Goal: Task Accomplishment & Management: Complete application form

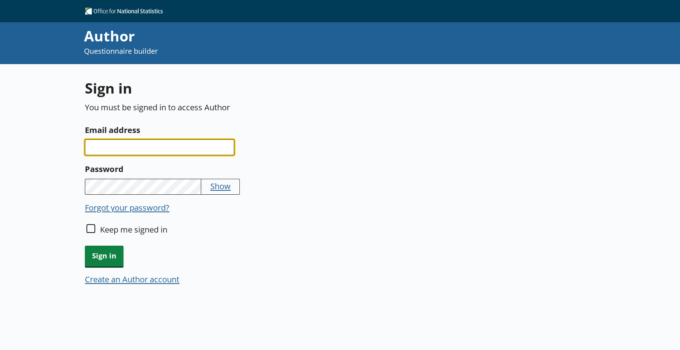
click at [188, 148] on input "Email address" at bounding box center [159, 147] width 149 height 16
type input "[US_STATE][EMAIL_ADDRESS][PERSON_NAME][DOMAIN_NAME]"
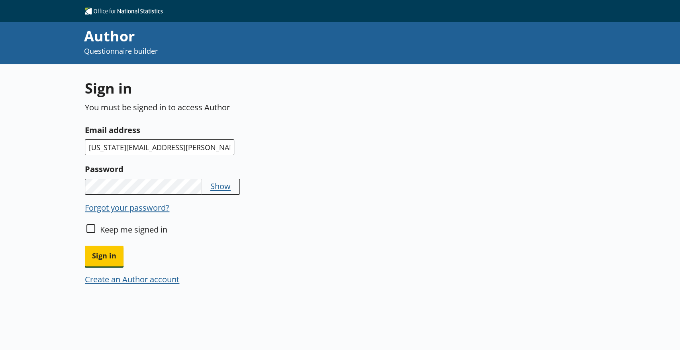
click at [85, 246] on button "Sign in" at bounding box center [104, 256] width 39 height 20
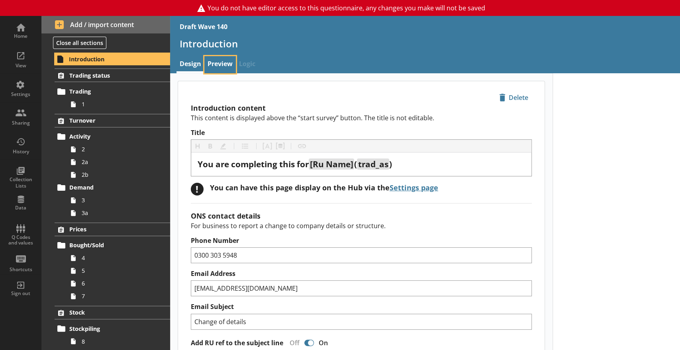
click at [220, 68] on link "Preview" at bounding box center [219, 64] width 31 height 17
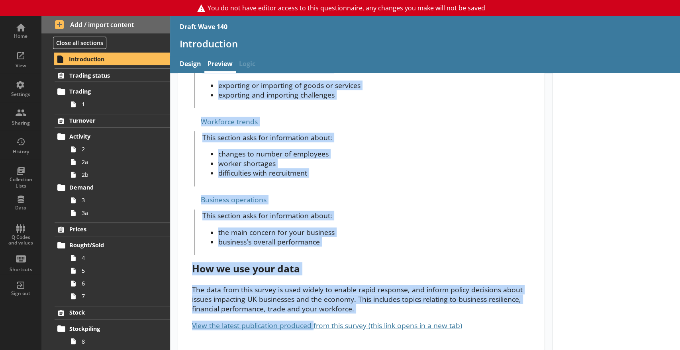
scroll to position [652, 0]
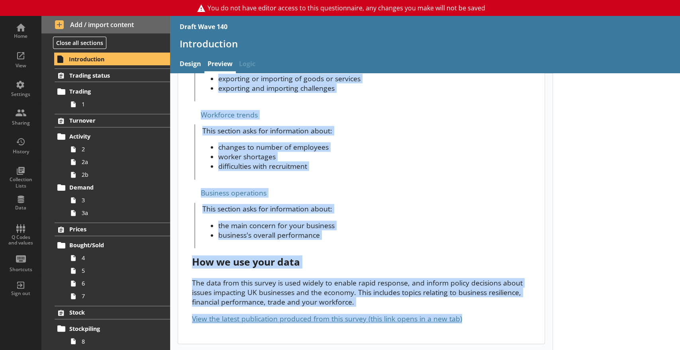
drag, startPoint x: 191, startPoint y: 101, endPoint x: 496, endPoint y: 324, distance: 377.7
copy div "Lor ips dolorsitam cons adi [El Sedd] ( eius_te ) In utl etdolor magnaal en adm…"
click at [322, 161] on li "difficulties with recruitment" at bounding box center [374, 166] width 312 height 10
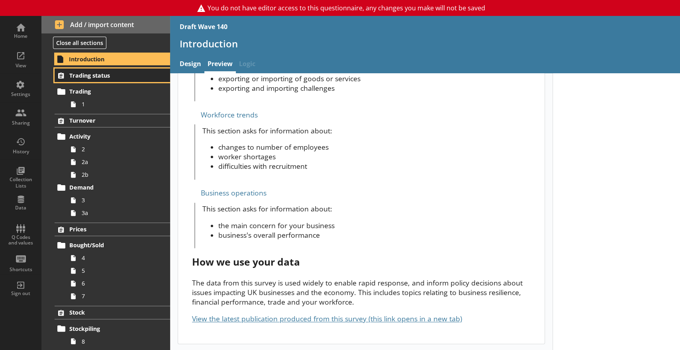
click at [96, 73] on span "Trading status" at bounding box center [110, 76] width 82 height 8
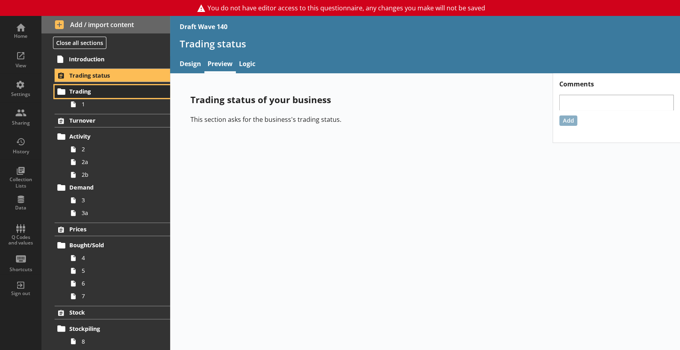
click at [77, 88] on span "Trading" at bounding box center [110, 92] width 82 height 8
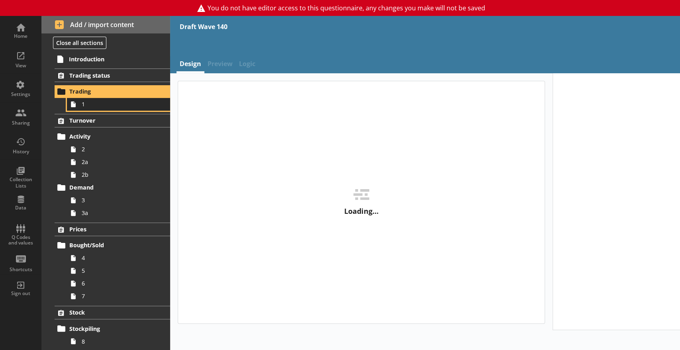
click at [94, 104] on span "1" at bounding box center [118, 104] width 73 height 8
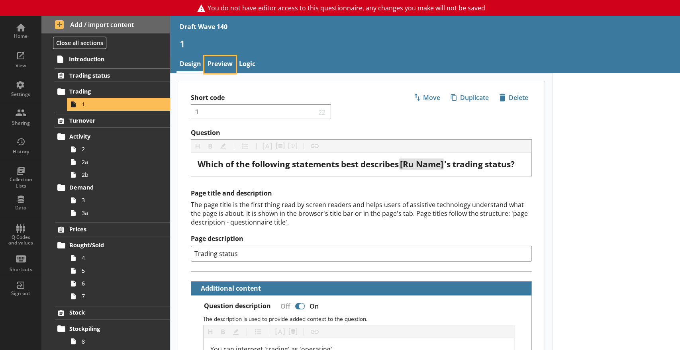
click at [221, 64] on link "Preview" at bounding box center [219, 64] width 31 height 17
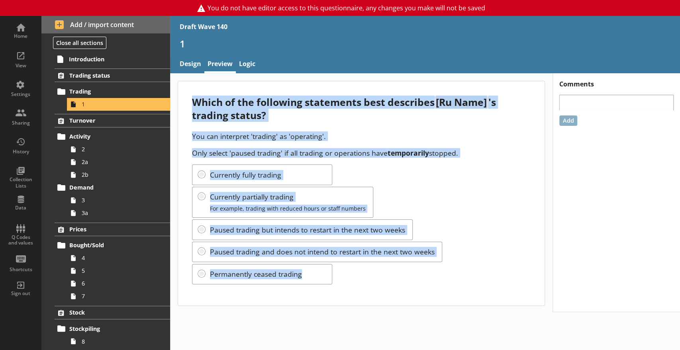
drag, startPoint x: 191, startPoint y: 100, endPoint x: 319, endPoint y: 274, distance: 216.4
click at [319, 274] on div "Which of the following statements best describes [Ru Name] 's trading status? Y…" at bounding box center [361, 193] width 366 height 224
copy div "Which of the following statements best describes [Ru Name] 's trading status? Y…"
click at [88, 119] on span "Turnover" at bounding box center [110, 121] width 82 height 8
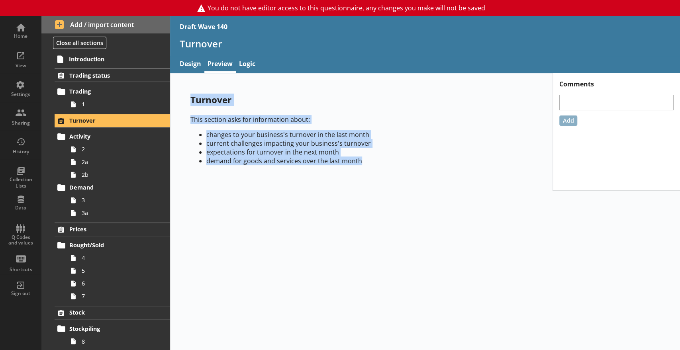
drag, startPoint x: 191, startPoint y: 102, endPoint x: 393, endPoint y: 170, distance: 213.1
click at [393, 170] on div "Turnover This section asks for information about: changes to your business's tu…" at bounding box center [361, 132] width 367 height 103
copy div "Turnover This section asks for information about: changes to your business's tu…"
click at [79, 142] on link "Activity" at bounding box center [113, 136] width 116 height 13
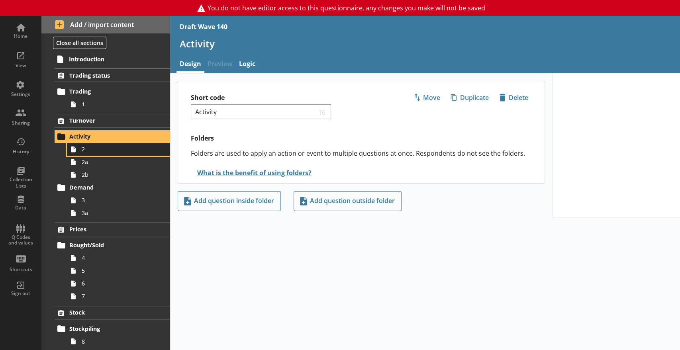
click at [97, 153] on span "2" at bounding box center [118, 149] width 73 height 8
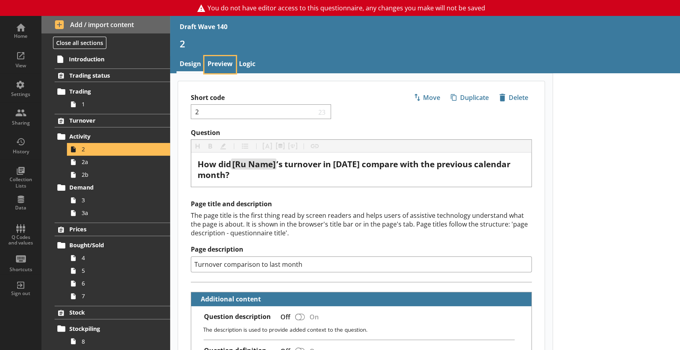
click at [217, 60] on link "Preview" at bounding box center [219, 64] width 31 height 17
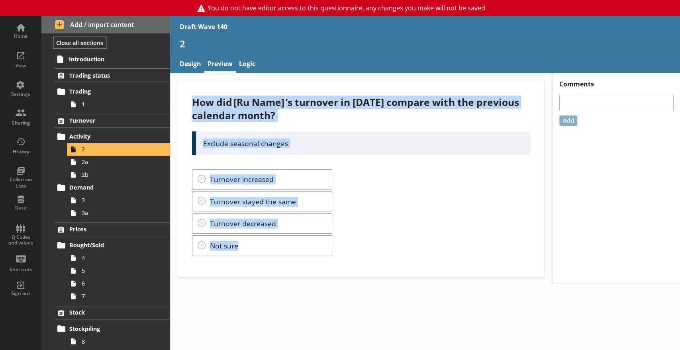
drag, startPoint x: 190, startPoint y: 102, endPoint x: 336, endPoint y: 252, distance: 209.6
click at [336, 252] on div "How did [Ru Name] ’s turnover in [DATE] compare with the previous calendar mont…" at bounding box center [361, 179] width 366 height 196
click at [84, 163] on span "2a" at bounding box center [118, 162] width 73 height 8
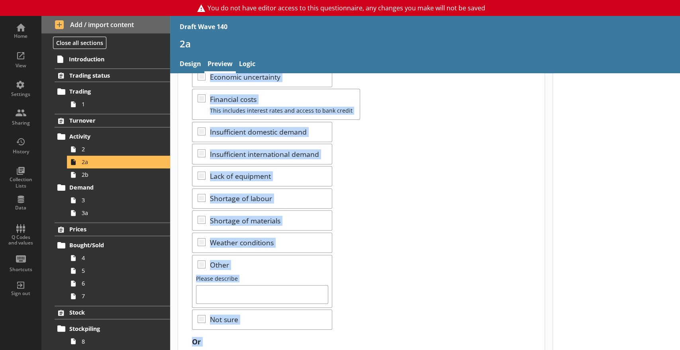
scroll to position [202, 0]
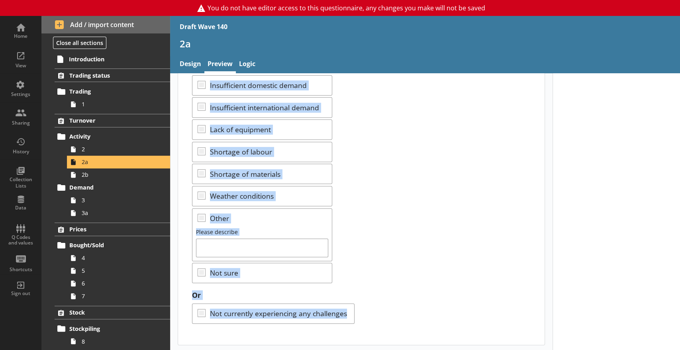
drag, startPoint x: 190, startPoint y: 100, endPoint x: 375, endPoint y: 306, distance: 276.7
click at [375, 306] on div "Which of the following challenges, if any, are currently impacting your busines…" at bounding box center [361, 112] width 366 height 465
copy div "Which of the following challenges, if any, are currently impacting your busines…"
click at [88, 179] on link "2b" at bounding box center [118, 174] width 103 height 13
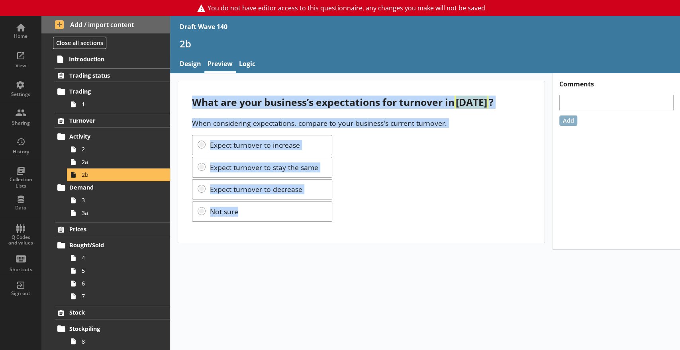
drag, startPoint x: 192, startPoint y: 99, endPoint x: 271, endPoint y: 233, distance: 156.0
click at [271, 233] on div "What are your business’s expectations for turnover in [DATE] ? When considering…" at bounding box center [361, 161] width 366 height 161
copy div "What are your business’s expectations for turnover in [DATE] ? When considering…"
click at [83, 197] on span "3" at bounding box center [118, 200] width 73 height 8
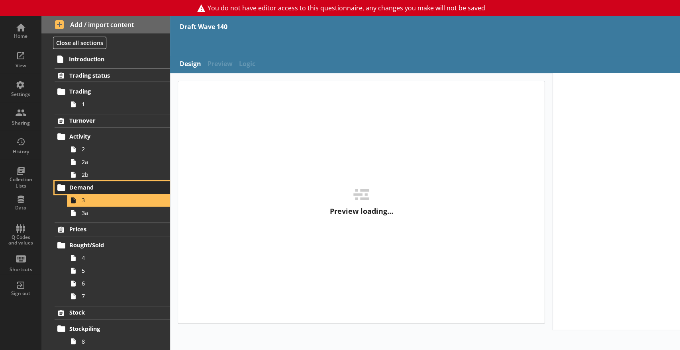
click at [84, 187] on span "Demand" at bounding box center [110, 188] width 82 height 8
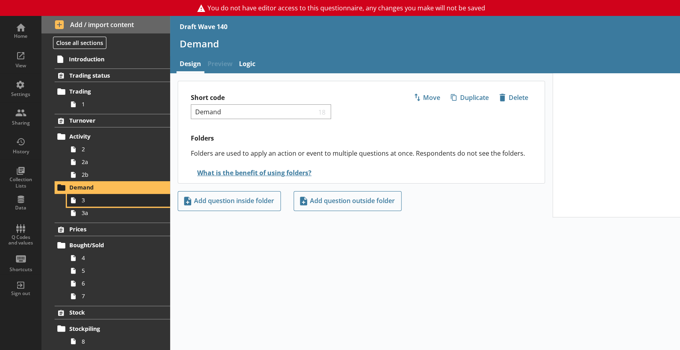
click at [85, 203] on span "3" at bounding box center [118, 200] width 73 height 8
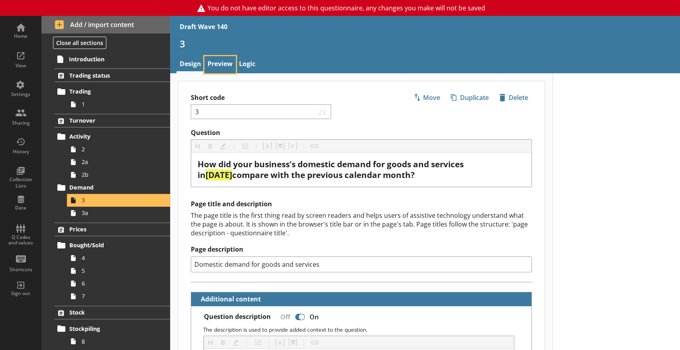
click at [220, 66] on link "Preview" at bounding box center [219, 64] width 31 height 17
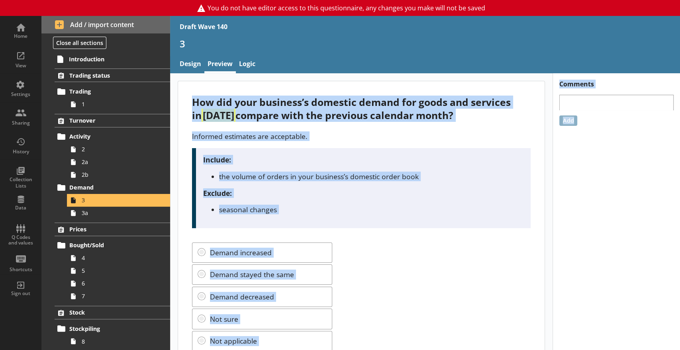
scroll to position [28, 0]
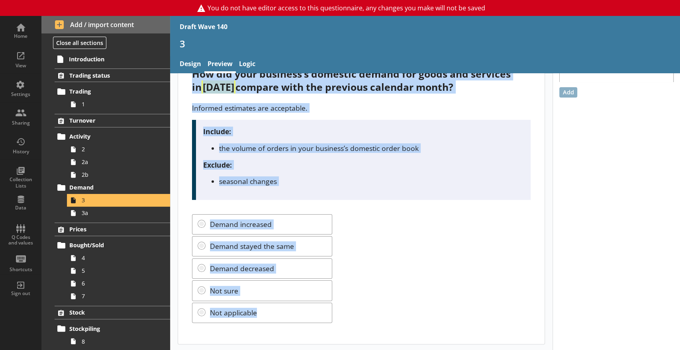
drag, startPoint x: 190, startPoint y: 101, endPoint x: 313, endPoint y: 315, distance: 247.0
click at [313, 315] on div "How did your business’s domestic demand for goods and services in [DATE] compar…" at bounding box center [361, 198] width 366 height 291
copy div "How did your business’s domestic demand for goods and services in [DATE] compar…"
click at [100, 212] on span "3a" at bounding box center [118, 213] width 73 height 8
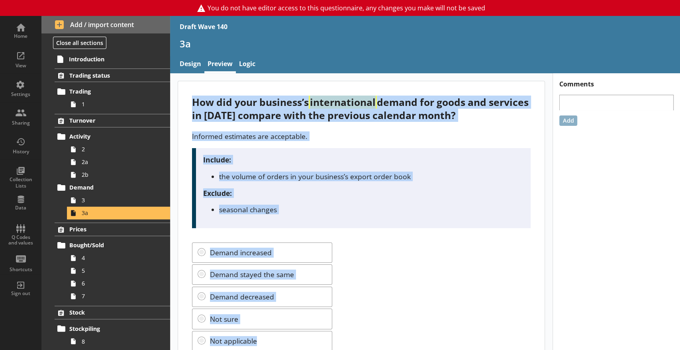
scroll to position [28, 0]
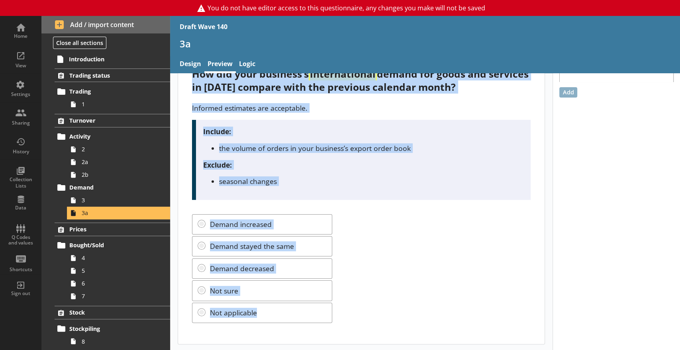
drag, startPoint x: 193, startPoint y: 101, endPoint x: 297, endPoint y: 351, distance: 270.1
click at [297, 350] on html "You do not have editor access to this questionnaire, any changes you make will …" at bounding box center [340, 175] width 680 height 350
click at [297, 251] on div "Demand increased Demand stayed the same Demand decreased Not sure Not applicable" at bounding box center [361, 268] width 338 height 109
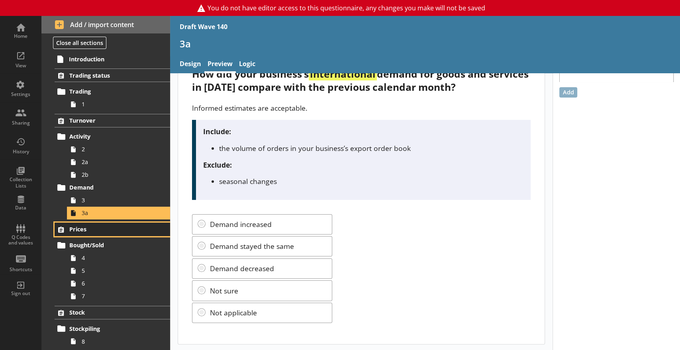
click at [81, 227] on span "Prices" at bounding box center [110, 229] width 82 height 8
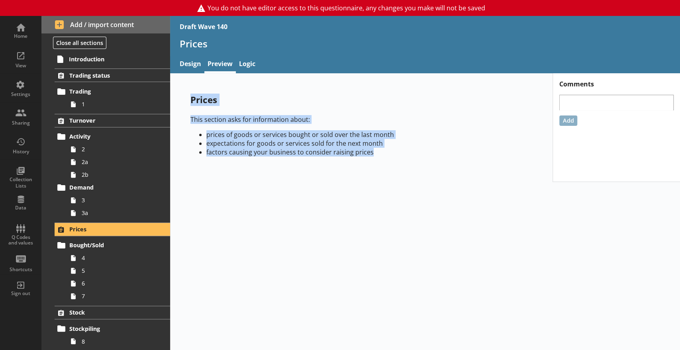
drag, startPoint x: 191, startPoint y: 98, endPoint x: 411, endPoint y: 155, distance: 227.9
click at [411, 155] on div "Prices This section asks for information about: prices of goods or services bou…" at bounding box center [361, 128] width 367 height 94
copy div "Prices This section asks for information about: prices of goods or services bou…"
click at [84, 247] on span "Bought/Sold" at bounding box center [110, 245] width 82 height 8
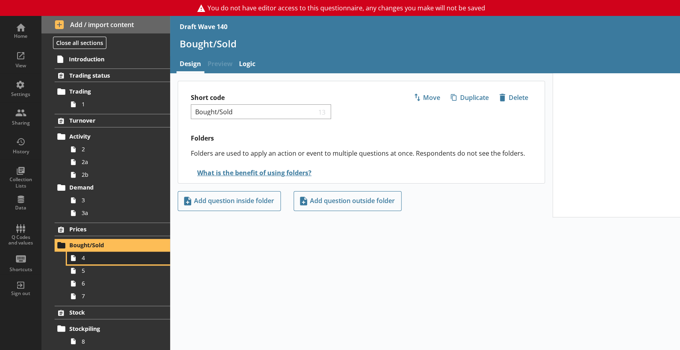
click at [92, 260] on span "4" at bounding box center [118, 258] width 73 height 8
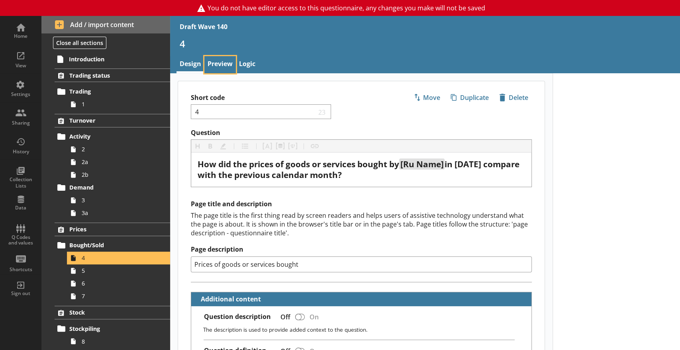
click at [216, 62] on link "Preview" at bounding box center [219, 64] width 31 height 17
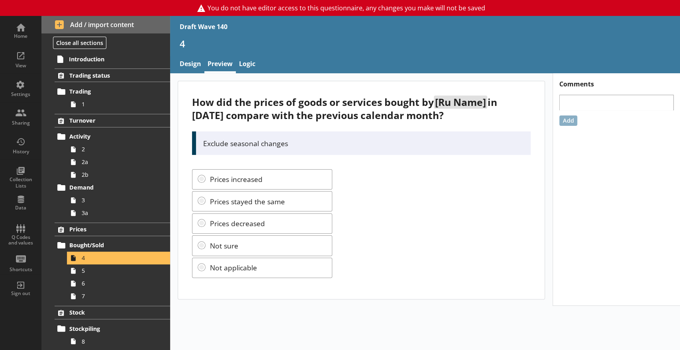
drag, startPoint x: 193, startPoint y: 100, endPoint x: 321, endPoint y: 268, distance: 211.2
click at [321, 268] on div "How did the prices of goods or services bought by [Ru Name] in [DATE] compare w…" at bounding box center [361, 190] width 366 height 218
copy div "How did the prices of goods or services bought by [Ru Name] in [DATE] compare w…"
click at [87, 269] on span "5" at bounding box center [118, 271] width 73 height 8
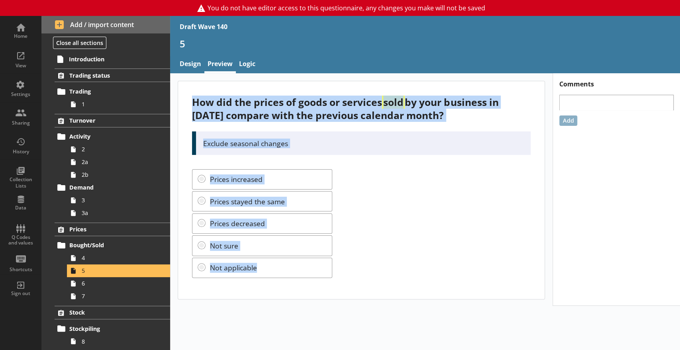
drag, startPoint x: 191, startPoint y: 100, endPoint x: 305, endPoint y: 264, distance: 200.1
click at [305, 264] on div "How did the prices of goods or services sold by your business in [DATE] compare…" at bounding box center [361, 190] width 366 height 218
copy div "How did the prices of goods or services sold by your business in [DATE] compare…"
click at [82, 285] on span "6" at bounding box center [118, 284] width 73 height 8
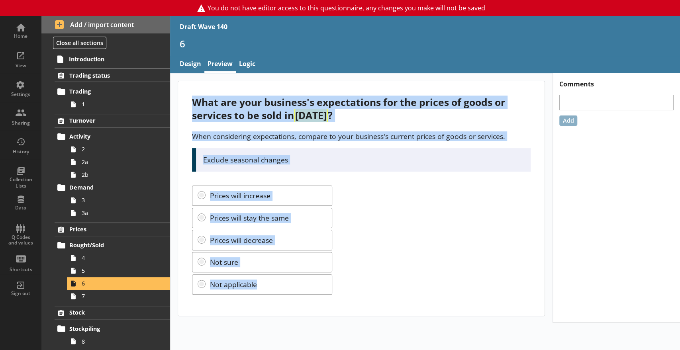
drag, startPoint x: 192, startPoint y: 102, endPoint x: 311, endPoint y: 291, distance: 223.7
click at [311, 291] on div "What are your business's expectations for the prices of goods or services to be…" at bounding box center [361, 198] width 366 height 234
copy div "What are your business's expectations for the prices of goods or services to be…"
click at [85, 297] on span "7" at bounding box center [118, 296] width 73 height 8
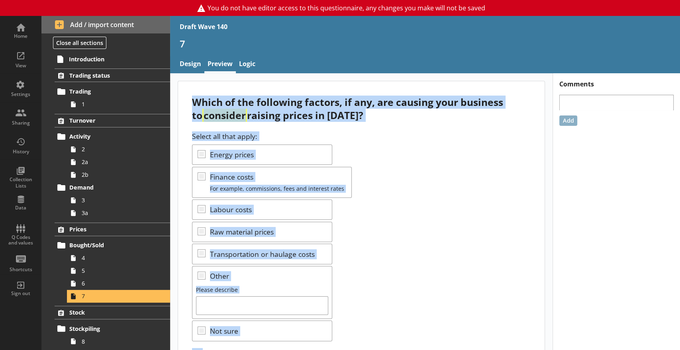
scroll to position [59, 0]
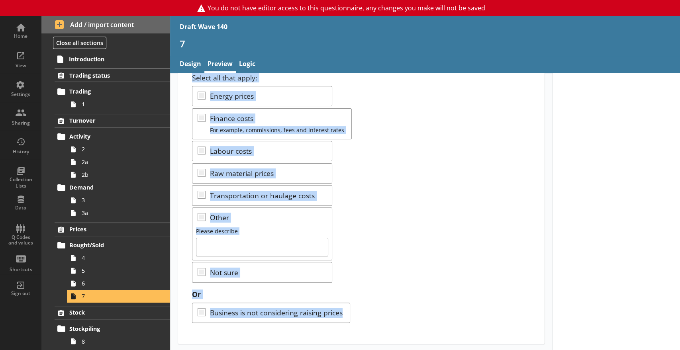
drag, startPoint x: 190, startPoint y: 99, endPoint x: 371, endPoint y: 324, distance: 288.9
click at [371, 324] on div "Which of the following factors, if any, are causing your business to consider r…" at bounding box center [361, 183] width 366 height 321
click at [84, 313] on span "Stock" at bounding box center [110, 313] width 82 height 8
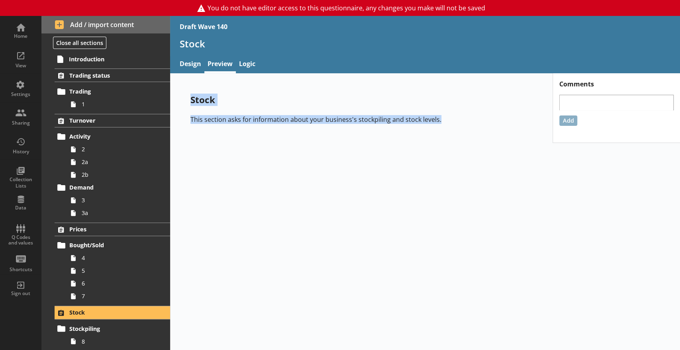
drag, startPoint x: 191, startPoint y: 99, endPoint x: 462, endPoint y: 120, distance: 271.7
click at [462, 120] on div "Stock This section asks for information about your business's stockpiling and s…" at bounding box center [361, 108] width 367 height 55
click at [98, 326] on span "Stockpiling" at bounding box center [110, 329] width 82 height 8
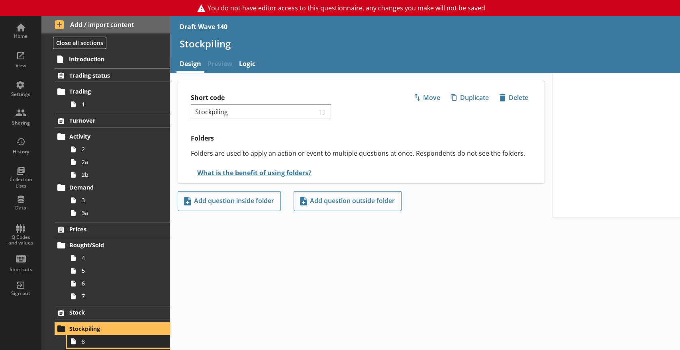
click at [87, 339] on span "8" at bounding box center [118, 342] width 73 height 8
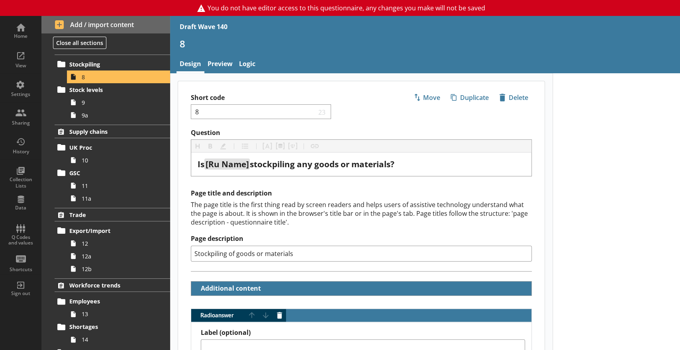
scroll to position [266, 0]
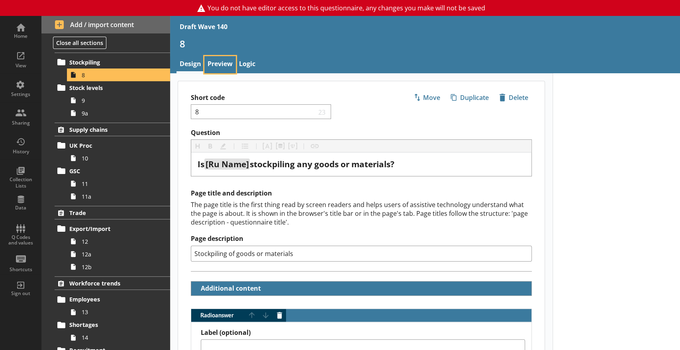
click at [225, 64] on link "Preview" at bounding box center [219, 64] width 31 height 17
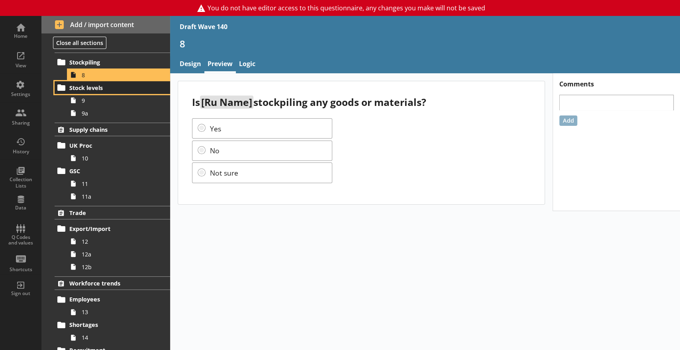
click at [92, 88] on span "Stock levels" at bounding box center [110, 88] width 82 height 8
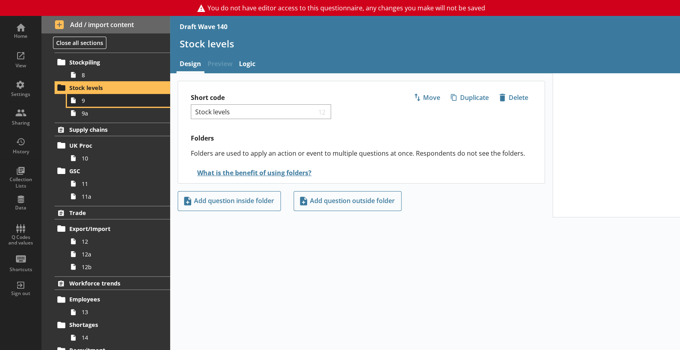
click at [92, 97] on span "9" at bounding box center [118, 101] width 73 height 8
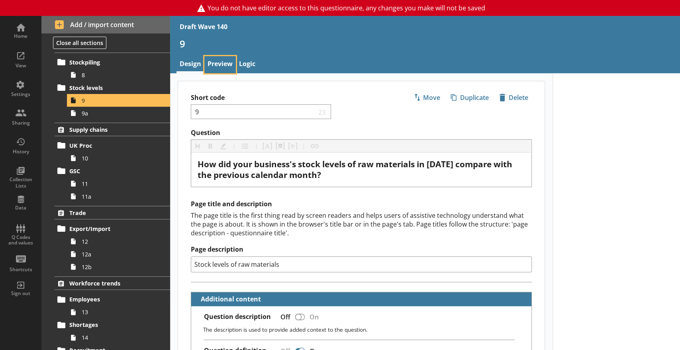
click at [233, 68] on link "Preview" at bounding box center [219, 64] width 31 height 17
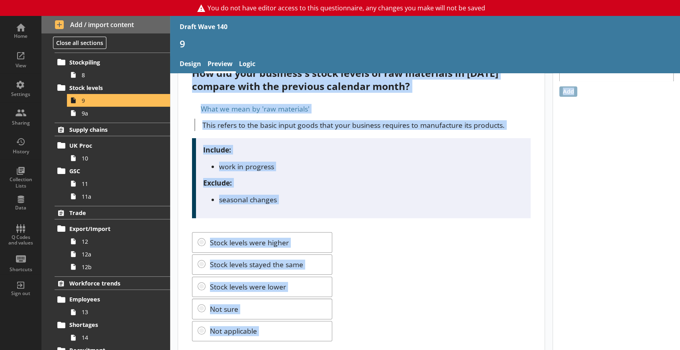
scroll to position [47, 0]
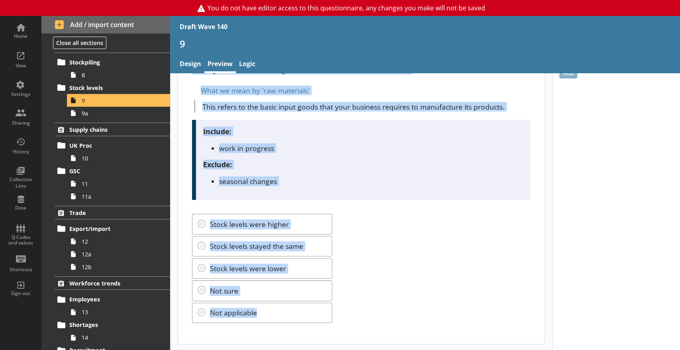
drag, startPoint x: 189, startPoint y: 98, endPoint x: 356, endPoint y: 323, distance: 280.4
click at [356, 323] on div "How did your business's stock levels of raw materials in [DATE] compare with th…" at bounding box center [361, 189] width 366 height 310
click at [92, 113] on span "9a" at bounding box center [118, 114] width 73 height 8
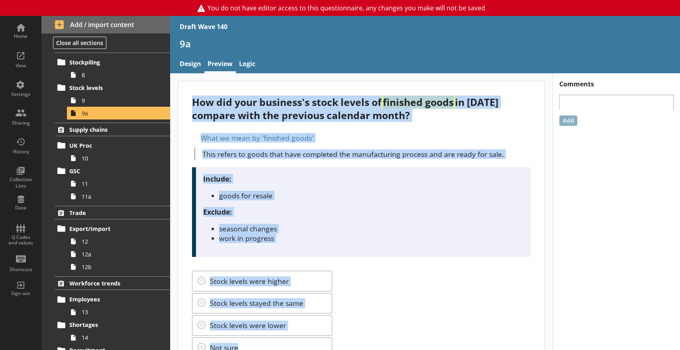
scroll to position [57, 0]
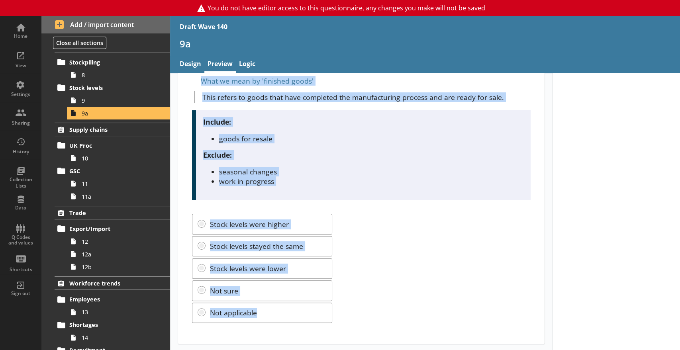
drag, startPoint x: 192, startPoint y: 101, endPoint x: 302, endPoint y: 371, distance: 291.0
click at [302, 350] on html "You do not have editor access to this questionnaire, any changes you make will …" at bounding box center [340, 175] width 680 height 350
click at [83, 128] on span "Supply chains" at bounding box center [110, 130] width 82 height 8
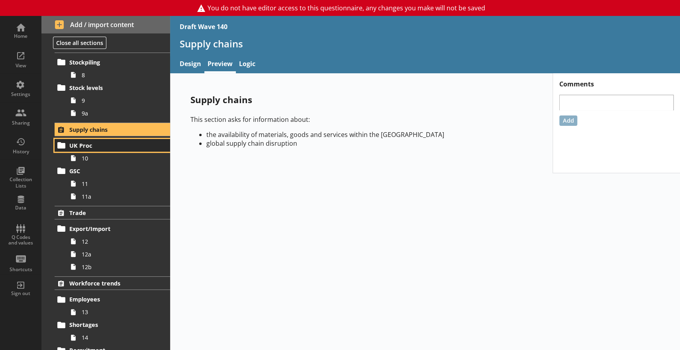
click at [73, 147] on span "UK Proc" at bounding box center [110, 146] width 82 height 8
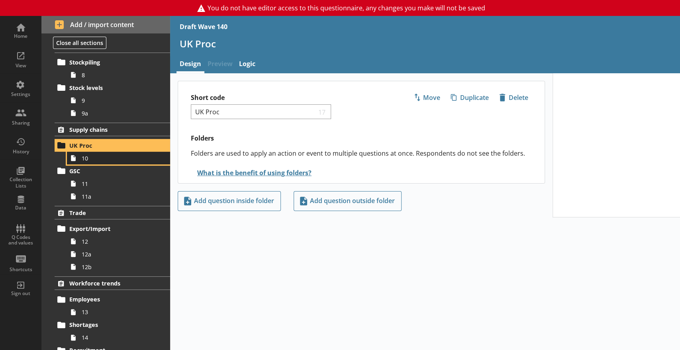
click at [110, 158] on span "10" at bounding box center [118, 159] width 73 height 8
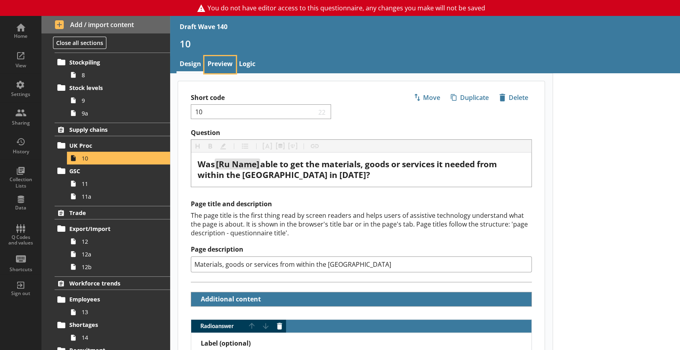
click at [219, 59] on link "Preview" at bounding box center [219, 64] width 31 height 17
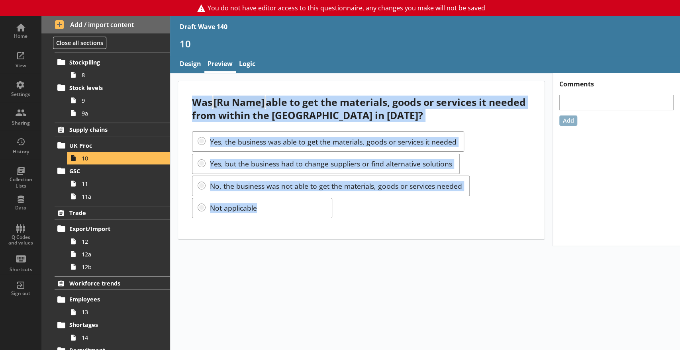
drag, startPoint x: 191, startPoint y: 102, endPoint x: 341, endPoint y: 233, distance: 198.5
click at [341, 233] on div "Was [Ru Name] able to get the materials, goods or services it needed from withi…" at bounding box center [361, 160] width 366 height 158
click at [76, 180] on icon at bounding box center [73, 183] width 13 height 13
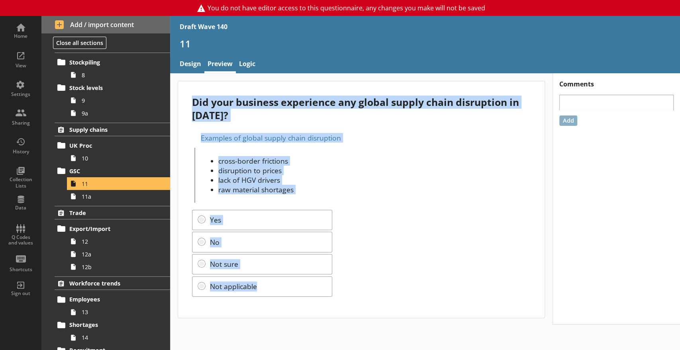
drag, startPoint x: 194, startPoint y: 101, endPoint x: 340, endPoint y: 305, distance: 251.0
click at [340, 305] on div "Did your business experience any global supply chain disruption in [DATE]? Exam…" at bounding box center [361, 199] width 366 height 236
click at [99, 193] on span "11a" at bounding box center [118, 197] width 73 height 8
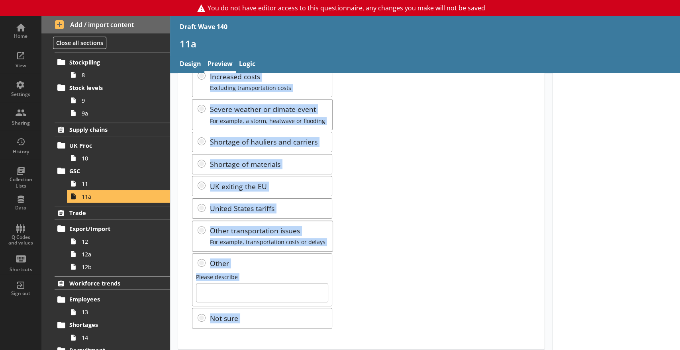
scroll to position [112, 0]
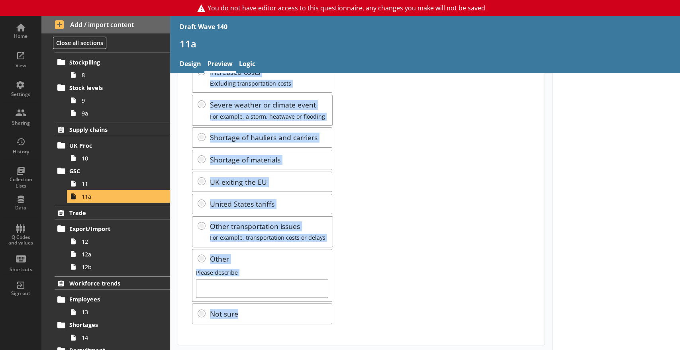
drag, startPoint x: 192, startPoint y: 100, endPoint x: 335, endPoint y: 324, distance: 265.7
click at [335, 324] on div "What was the main reason for global supply chain disruption? Conflict in [GEOGR…" at bounding box center [361, 157] width 366 height 375
click at [102, 211] on span "Trade" at bounding box center [110, 213] width 82 height 8
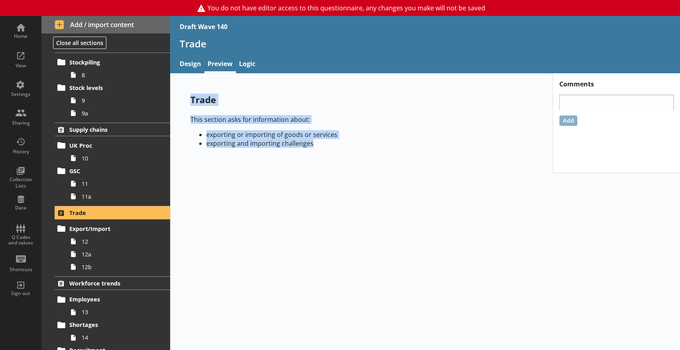
drag, startPoint x: 190, startPoint y: 96, endPoint x: 333, endPoint y: 150, distance: 153.4
click at [333, 150] on div "Trade This section asks for information about: exporting or importing of goods …" at bounding box center [361, 124] width 367 height 86
click at [89, 229] on span "Export/Import" at bounding box center [110, 229] width 82 height 8
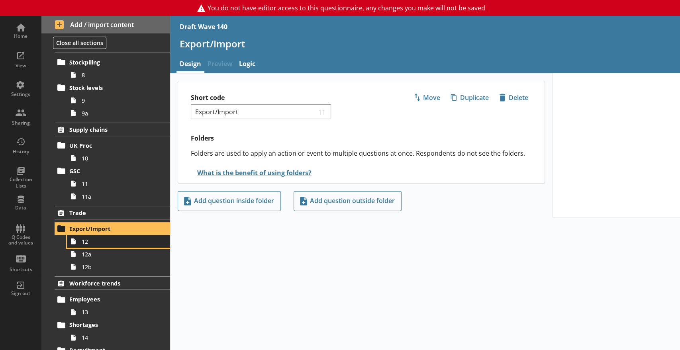
click at [96, 240] on span "12" at bounding box center [118, 242] width 73 height 8
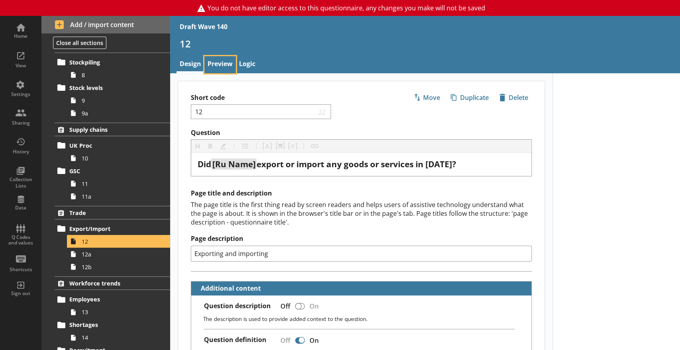
click at [218, 61] on link "Preview" at bounding box center [219, 64] width 31 height 17
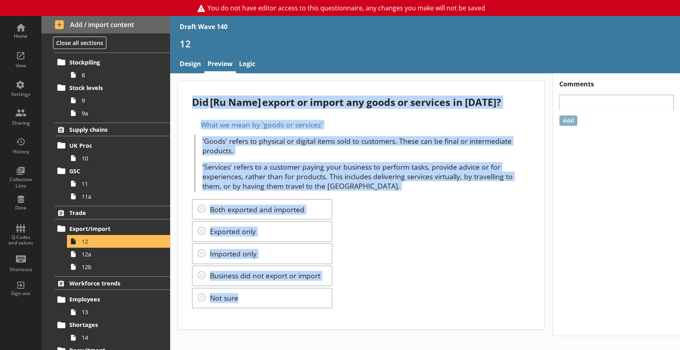
drag, startPoint x: 191, startPoint y: 101, endPoint x: 338, endPoint y: 305, distance: 252.3
click at [338, 305] on div "Did [Ru Name] export or import any goods or services in [DATE]? What we mean by…" at bounding box center [361, 205] width 366 height 248
drag, startPoint x: 92, startPoint y: 252, endPoint x: 105, endPoint y: 243, distance: 15.9
click at [92, 252] on span "12a" at bounding box center [118, 255] width 73 height 8
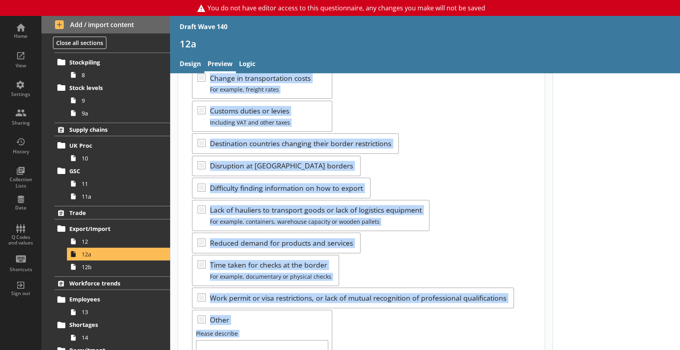
scroll to position [270, 0]
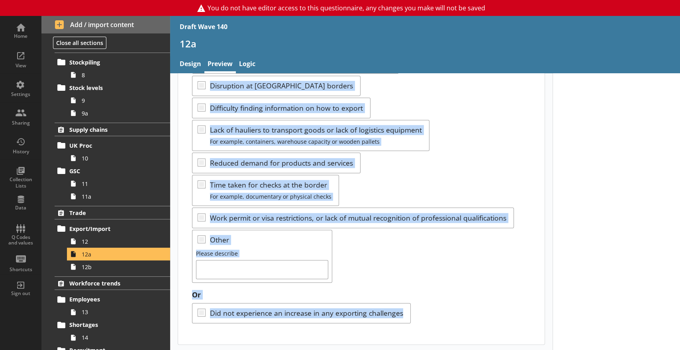
drag, startPoint x: 190, startPoint y: 102, endPoint x: 437, endPoint y: 321, distance: 330.4
click at [437, 321] on div "Did your business experience an increase in any of the following exporting chal…" at bounding box center [361, 77] width 366 height 533
click at [84, 270] on link "12b" at bounding box center [118, 266] width 103 height 13
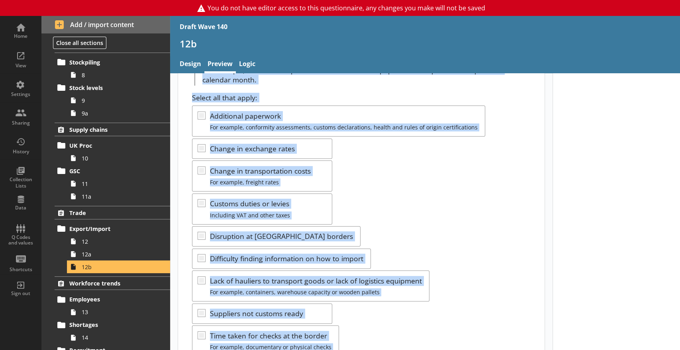
scroll to position [226, 0]
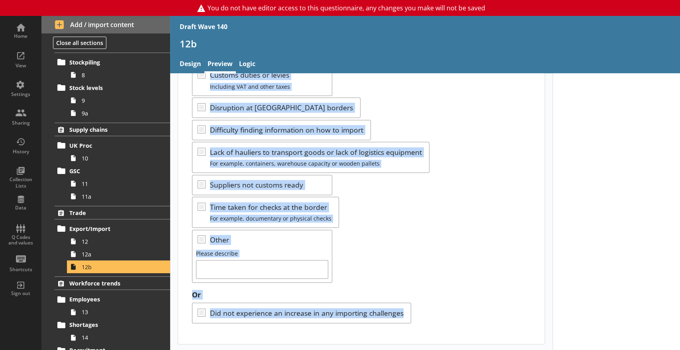
drag, startPoint x: 193, startPoint y: 100, endPoint x: 463, endPoint y: 347, distance: 366.2
click at [463, 347] on div "Did your business experience an increase in any of the following importing chal…" at bounding box center [361, 98] width 382 height 503
click at [101, 283] on span "Workforce trends" at bounding box center [110, 284] width 82 height 8
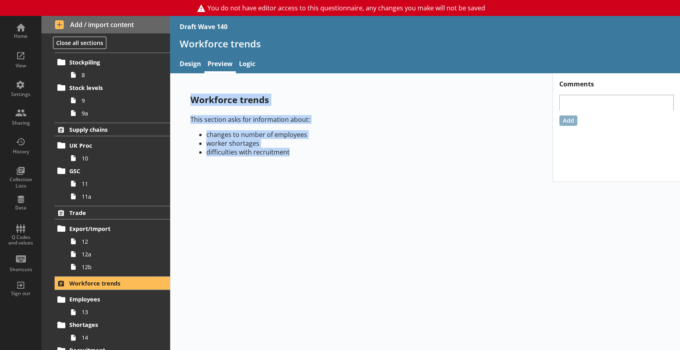
drag, startPoint x: 189, startPoint y: 97, endPoint x: 333, endPoint y: 162, distance: 158.0
click at [333, 162] on div "Workforce trends This section asks for information about: changes to number of …" at bounding box center [361, 128] width 367 height 94
click at [88, 299] on span "Employees" at bounding box center [110, 300] width 82 height 8
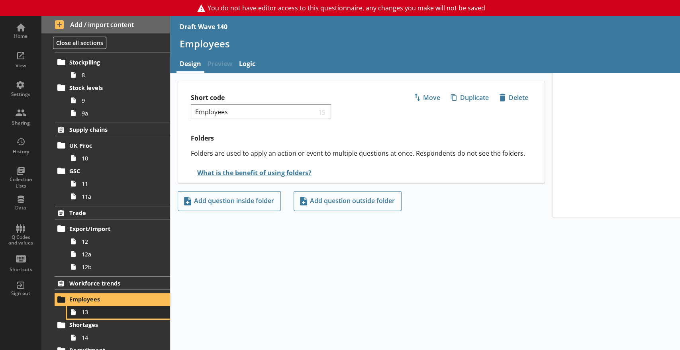
click at [89, 314] on span "13" at bounding box center [118, 312] width 73 height 8
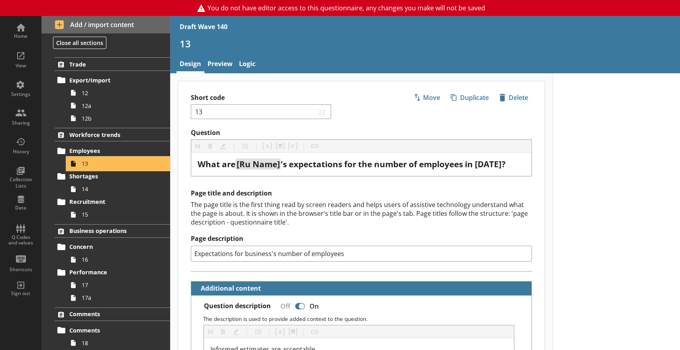
scroll to position [433, 0]
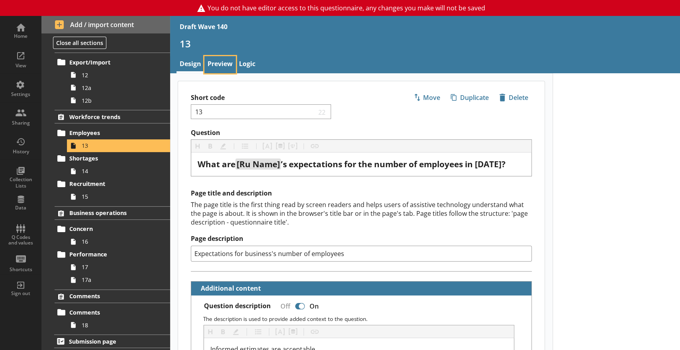
click at [218, 65] on link "Preview" at bounding box center [219, 64] width 31 height 17
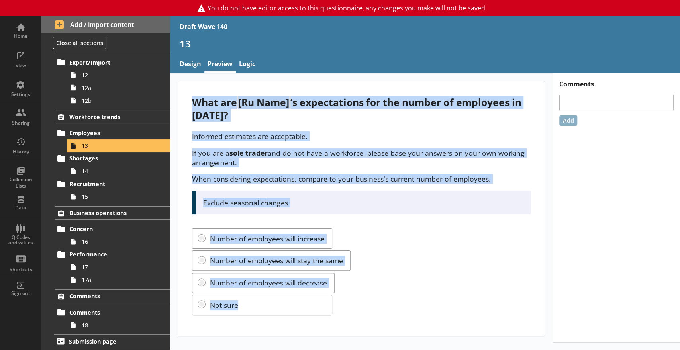
drag, startPoint x: 194, startPoint y: 99, endPoint x: 360, endPoint y: 318, distance: 275.4
click at [360, 318] on div "What are [Ru Name] ’s expectations for the number of employees in [DATE]? Infor…" at bounding box center [361, 208] width 366 height 255
click at [89, 170] on span "14" at bounding box center [118, 171] width 73 height 8
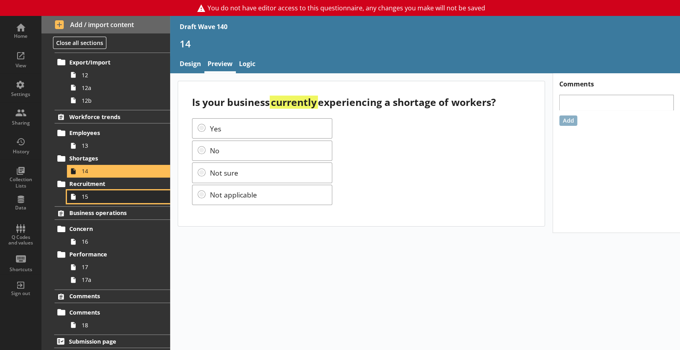
click at [96, 202] on link "15" at bounding box center [118, 196] width 103 height 13
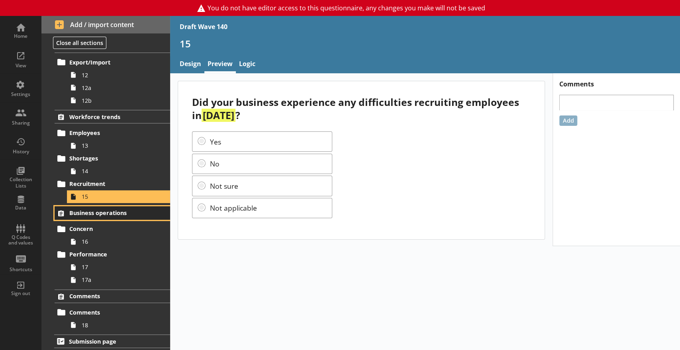
click at [89, 211] on span "Business operations" at bounding box center [110, 213] width 82 height 8
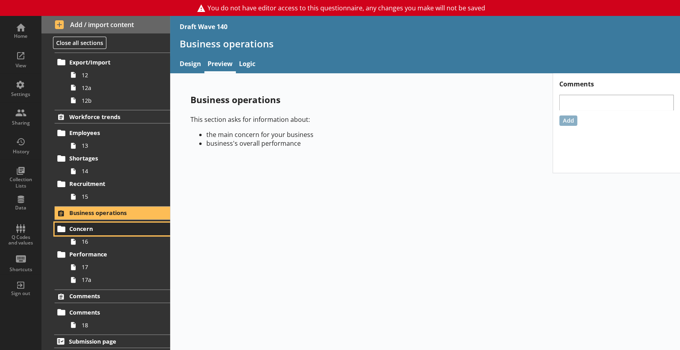
click at [90, 229] on span "Concern" at bounding box center [110, 229] width 82 height 8
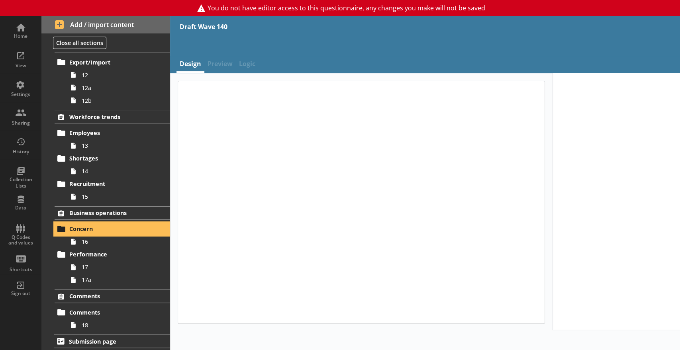
click at [90, 229] on span "Concern" at bounding box center [110, 229] width 82 height 8
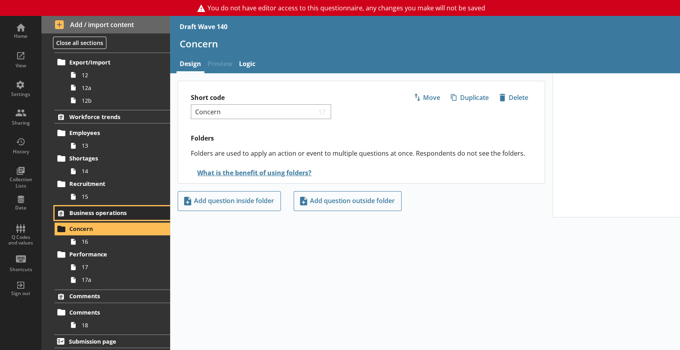
click at [84, 210] on span "Business operations" at bounding box center [110, 213] width 82 height 8
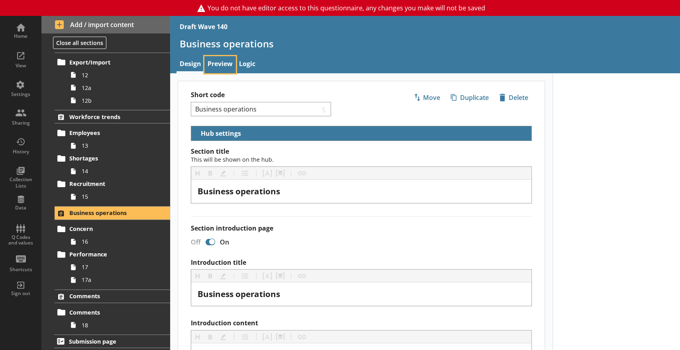
click at [215, 64] on link "Preview" at bounding box center [219, 64] width 31 height 17
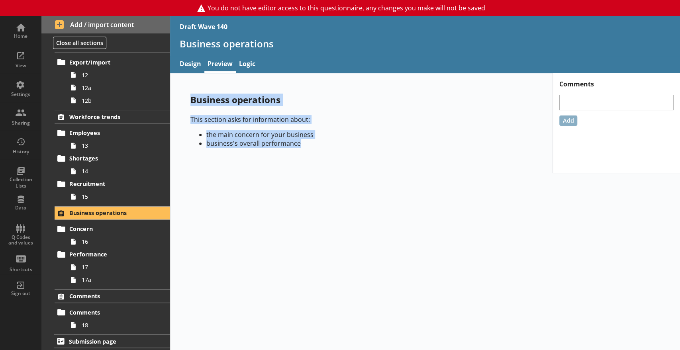
drag, startPoint x: 189, startPoint y: 98, endPoint x: 316, endPoint y: 143, distance: 134.7
click at [316, 143] on div "Business operations This section asks for information about: the main concern f…" at bounding box center [361, 124] width 367 height 86
click at [84, 225] on span "Concern" at bounding box center [110, 229] width 82 height 8
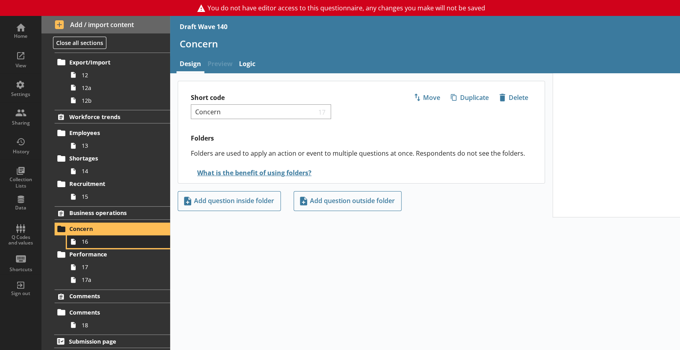
click at [86, 241] on span "16" at bounding box center [118, 242] width 73 height 8
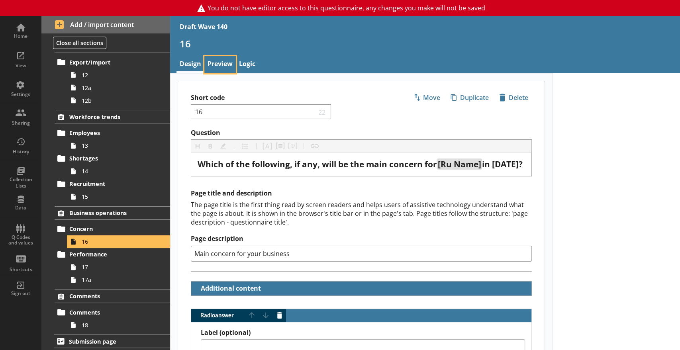
click at [220, 66] on link "Preview" at bounding box center [219, 64] width 31 height 17
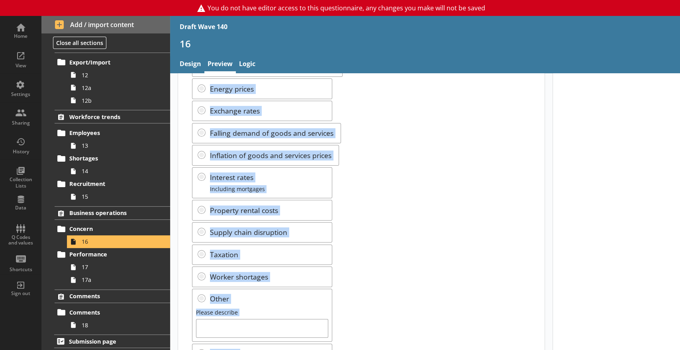
scroll to position [159, 0]
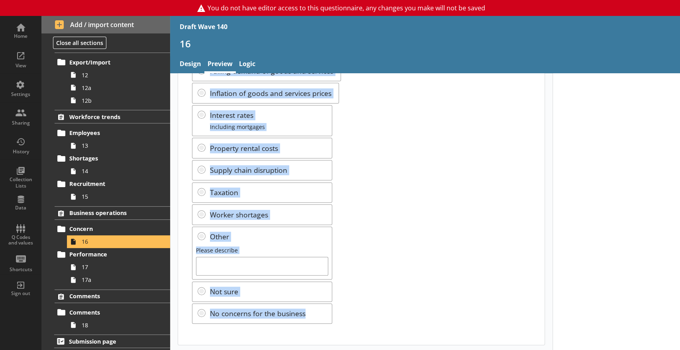
drag, startPoint x: 192, startPoint y: 100, endPoint x: 346, endPoint y: 359, distance: 301.6
click at [346, 350] on html "You do not have editor access to this questionnaire, any changes you make will …" at bounding box center [340, 175] width 680 height 350
click at [416, 202] on div "Business rates Competition with other UK businesses Energy prices Exchange rate…" at bounding box center [361, 148] width 338 height 352
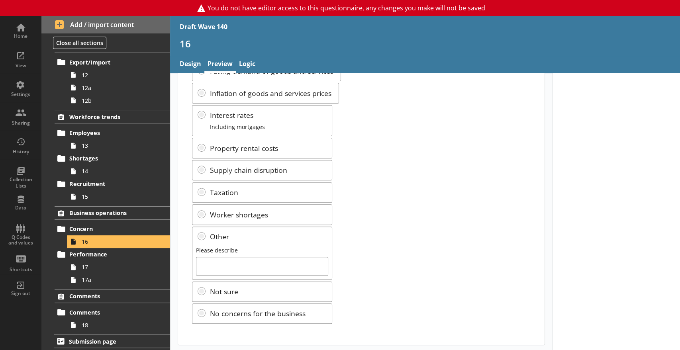
scroll to position [0, 0]
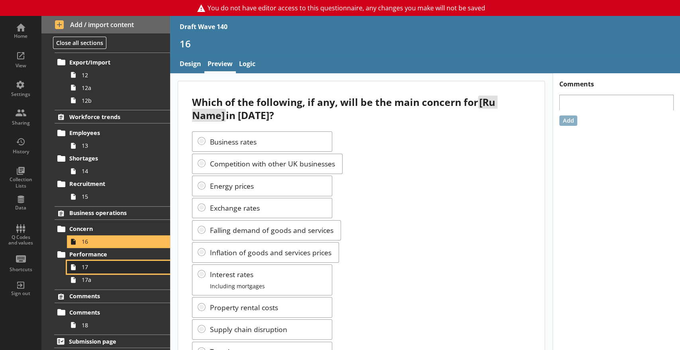
click at [93, 265] on span "17" at bounding box center [118, 267] width 73 height 8
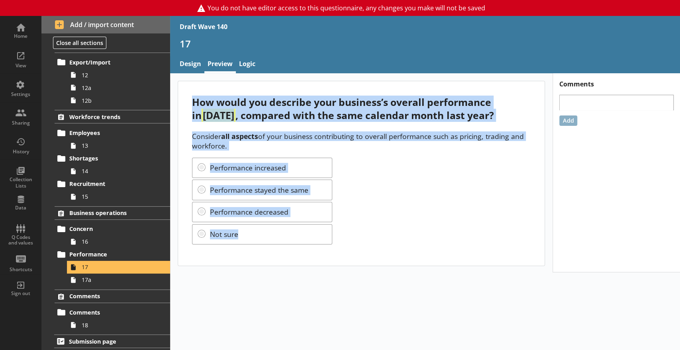
drag, startPoint x: 194, startPoint y: 102, endPoint x: 346, endPoint y: 262, distance: 220.9
click at [346, 262] on div "How would you describe your business’s overall performance in [DATE] , compared…" at bounding box center [361, 173] width 366 height 184
click at [90, 278] on span "17a" at bounding box center [118, 280] width 73 height 8
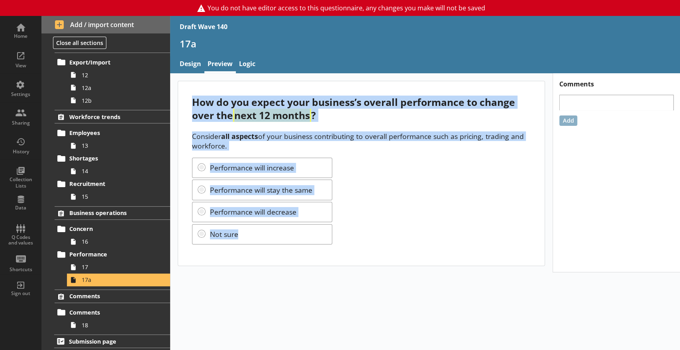
drag, startPoint x: 195, startPoint y: 96, endPoint x: 377, endPoint y: 264, distance: 247.8
click at [377, 264] on div "How do you expect your business’s overall performance to change over the next 1…" at bounding box center [361, 173] width 366 height 184
click at [98, 292] on span "Comments" at bounding box center [110, 296] width 82 height 8
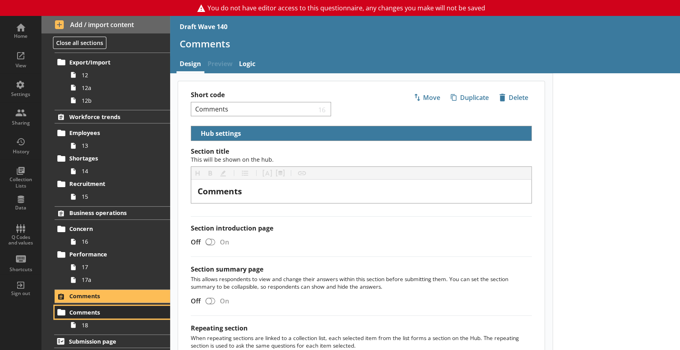
click at [98, 315] on span "Comments" at bounding box center [110, 313] width 82 height 8
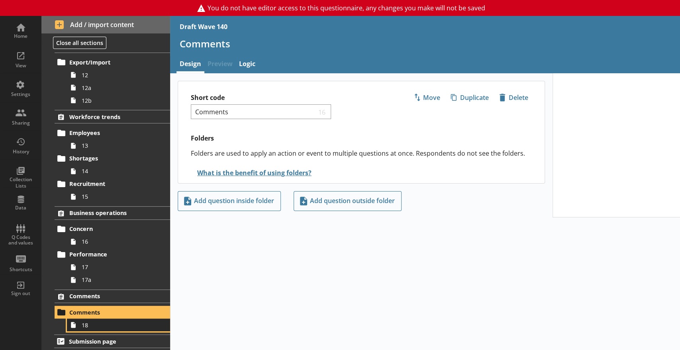
click at [104, 328] on link "18" at bounding box center [118, 325] width 103 height 13
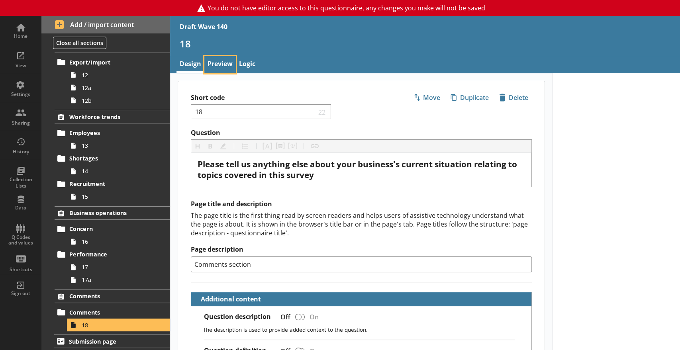
click at [217, 65] on link "Preview" at bounding box center [219, 64] width 31 height 17
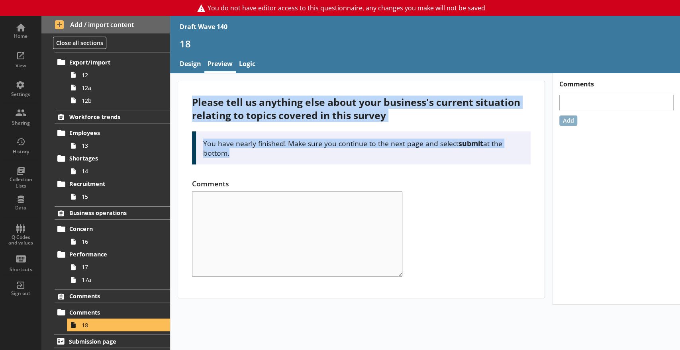
drag, startPoint x: 192, startPoint y: 99, endPoint x: 237, endPoint y: 149, distance: 67.4
click at [237, 149] on div "Please tell us anything else about your business's current situation relating t…" at bounding box center [361, 189] width 366 height 217
click at [96, 338] on span "Submission page" at bounding box center [110, 342] width 82 height 8
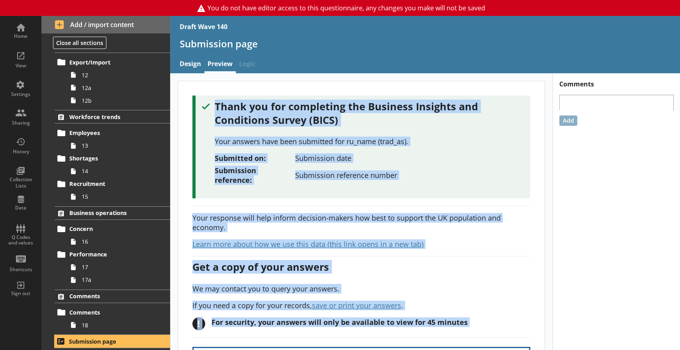
scroll to position [99, 0]
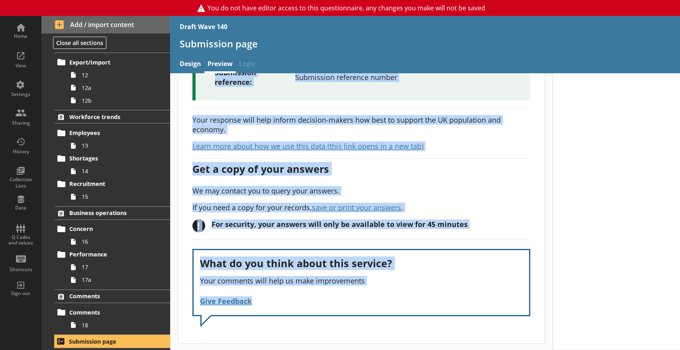
drag, startPoint x: 212, startPoint y: 102, endPoint x: 346, endPoint y: 371, distance: 300.5
click at [346, 350] on html "You do not have editor access to this questionnaire, any changes you make will …" at bounding box center [340, 175] width 680 height 350
click at [466, 172] on div "Get a copy of your answers" at bounding box center [361, 169] width 338 height 14
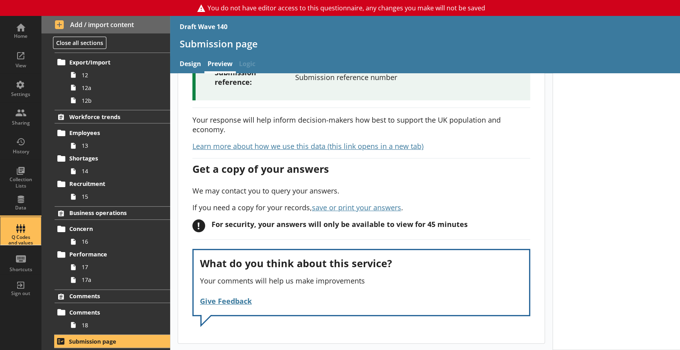
click at [28, 235] on div "Q Codes and values" at bounding box center [21, 241] width 28 height 12
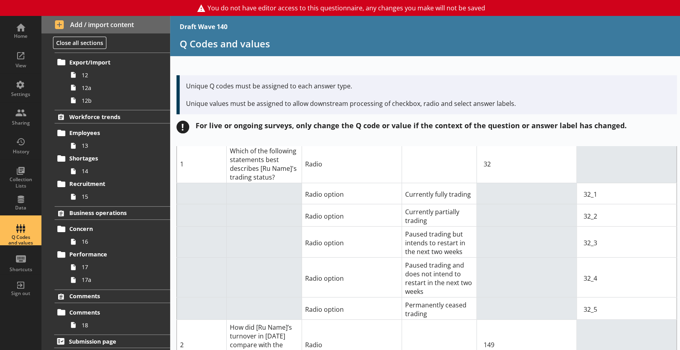
scroll to position [32, 0]
click at [321, 92] on p "Unique Q codes must be assigned to each answer type. Unique values must be assi…" at bounding box center [428, 95] width 484 height 26
click at [517, 266] on td at bounding box center [526, 276] width 100 height 40
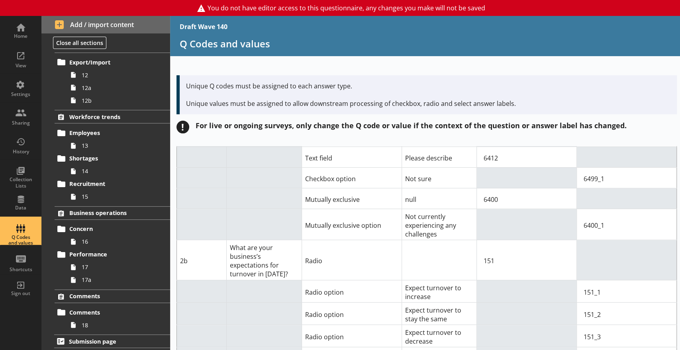
scroll to position [639, 0]
click at [627, 284] on input "151_1" at bounding box center [626, 292] width 93 height 16
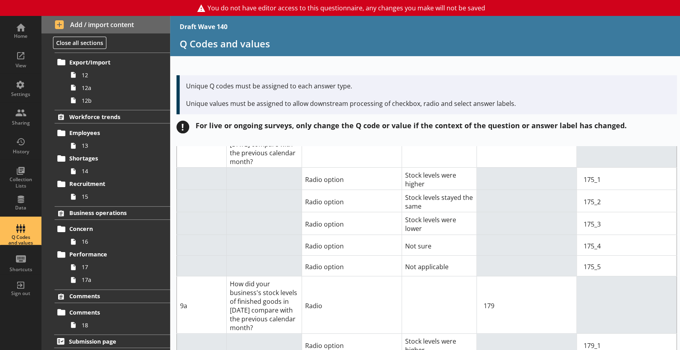
scroll to position [2092, 0]
click at [531, 296] on input "179" at bounding box center [526, 304] width 93 height 16
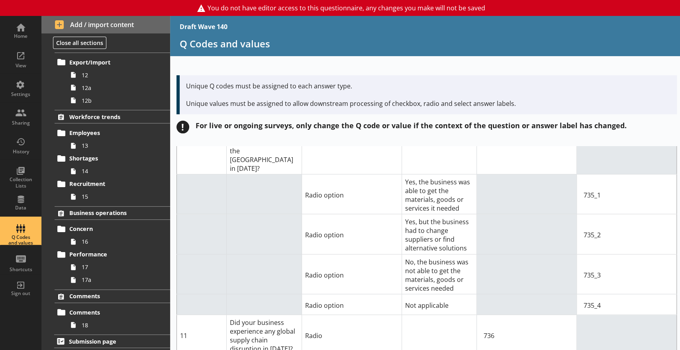
scroll to position [2426, 0]
click at [637, 123] on div "! For live or ongoing surveys, only change the Q code or value if the context o…" at bounding box center [426, 127] width 500 height 13
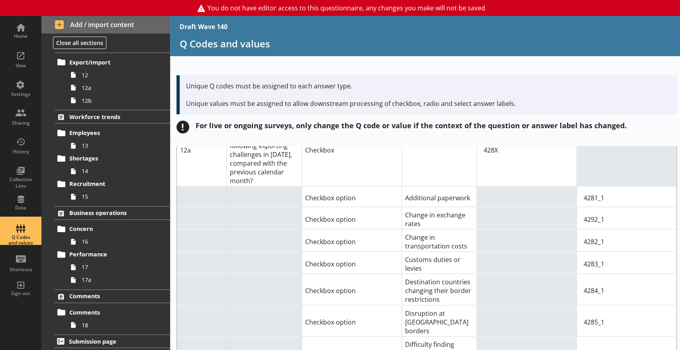
scroll to position [3189, 0]
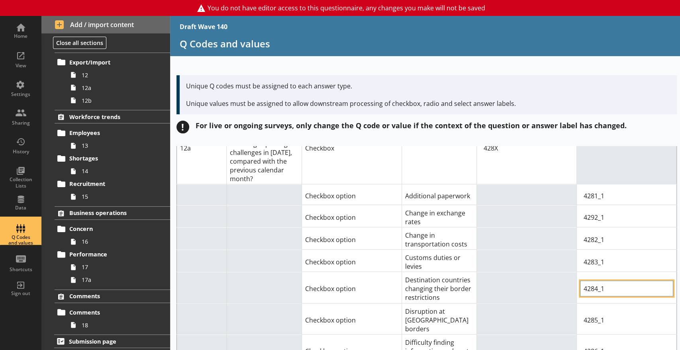
click at [640, 280] on input "4284_1" at bounding box center [626, 288] width 93 height 16
click at [476, 303] on td at bounding box center [526, 318] width 100 height 31
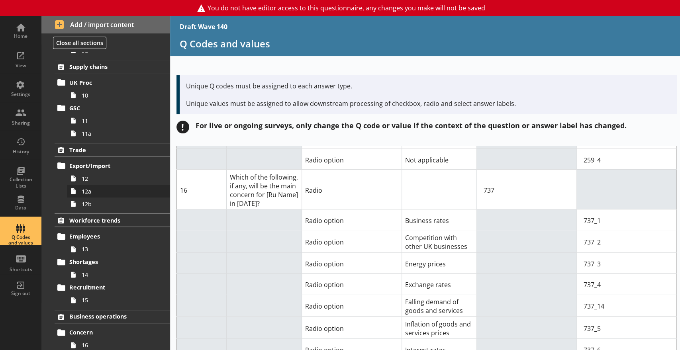
scroll to position [331, 0]
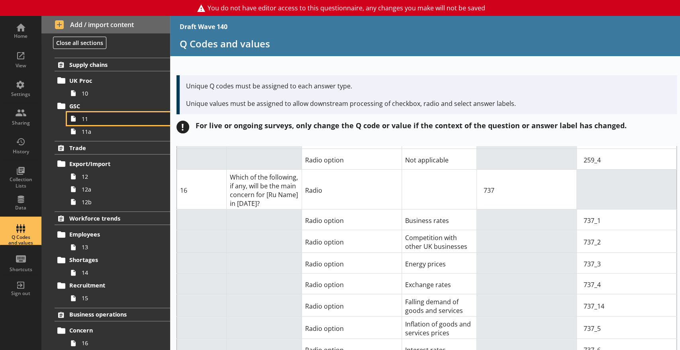
click at [102, 116] on span "11" at bounding box center [118, 119] width 73 height 8
type textarea "x"
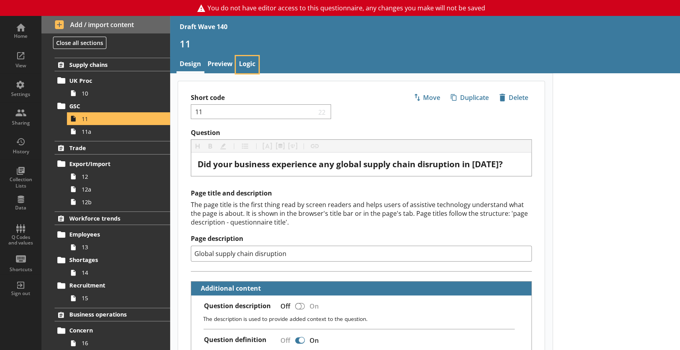
click at [246, 67] on link "Logic" at bounding box center [247, 64] width 23 height 17
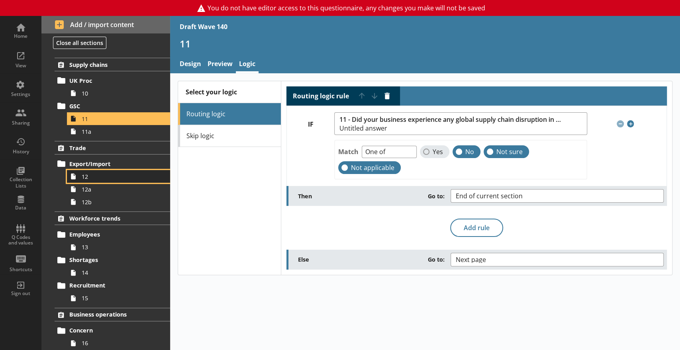
click at [83, 173] on span "12" at bounding box center [118, 177] width 73 height 8
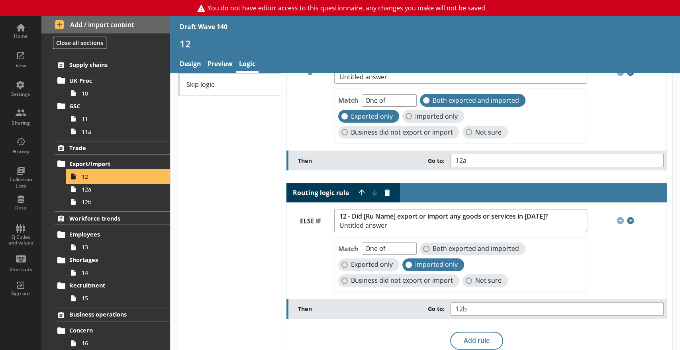
scroll to position [41, 0]
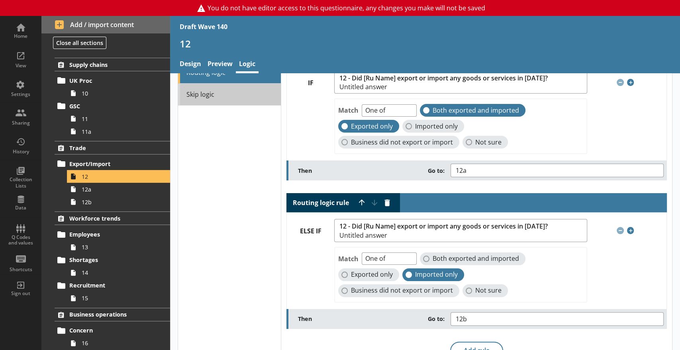
click at [214, 94] on link "Skip logic" at bounding box center [229, 95] width 103 height 22
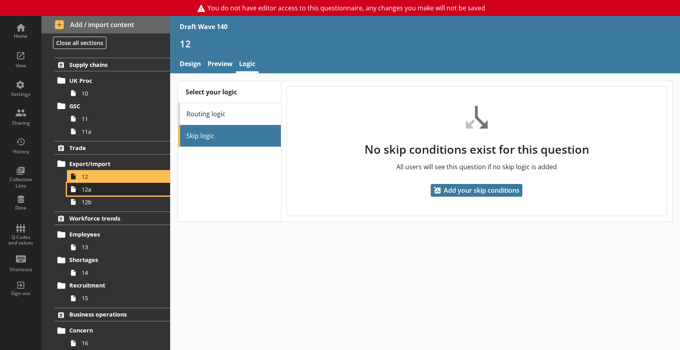
click at [86, 192] on span "12a" at bounding box center [118, 190] width 73 height 8
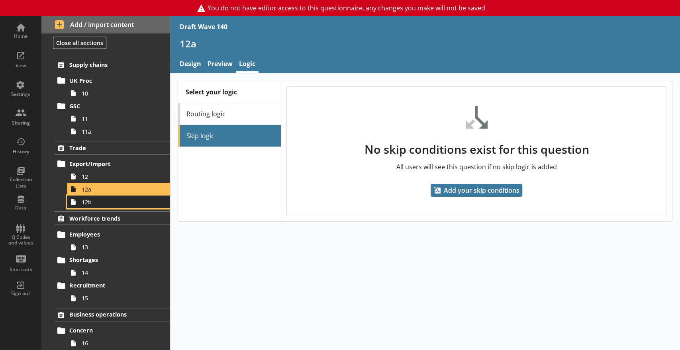
click at [100, 201] on span "12b" at bounding box center [118, 202] width 73 height 8
